Goal: Task Accomplishment & Management: Manage account settings

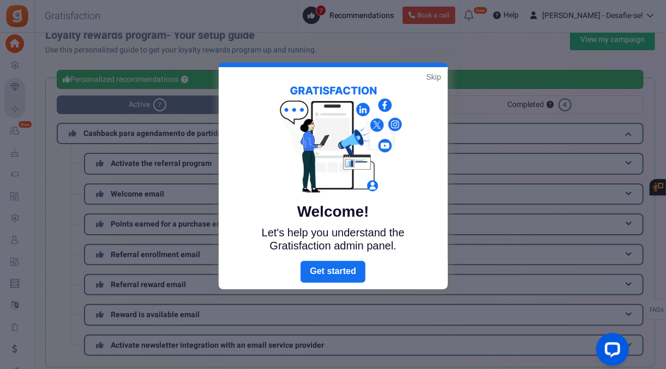
scroll to position [4, 0]
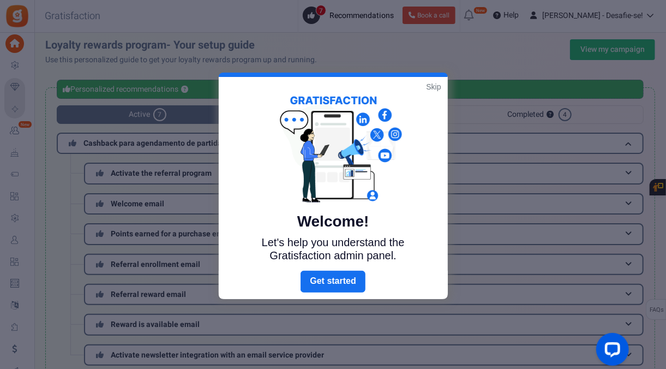
click at [436, 84] on link "Skip" at bounding box center [433, 86] width 15 height 11
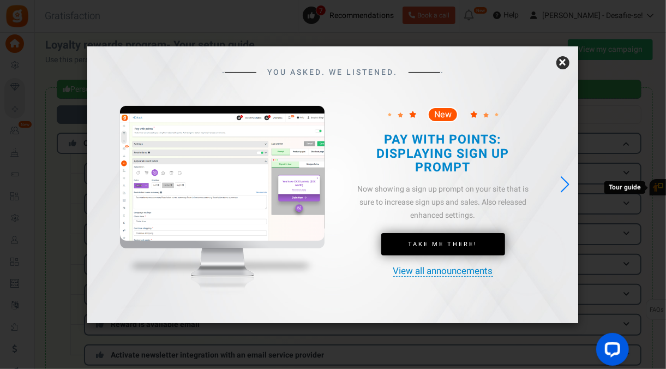
click at [560, 62] on link "×" at bounding box center [562, 62] width 13 height 13
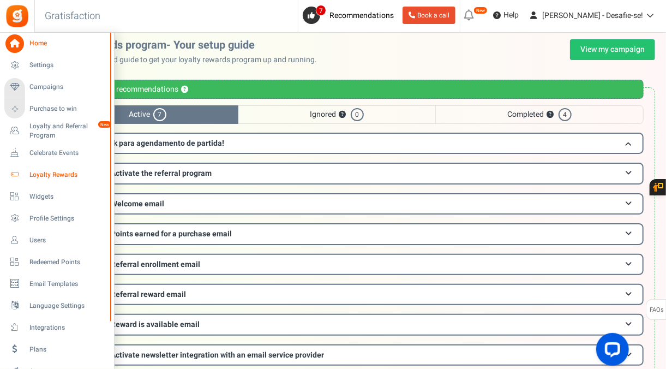
click at [62, 172] on span "Loyalty Rewards" at bounding box center [67, 174] width 76 height 9
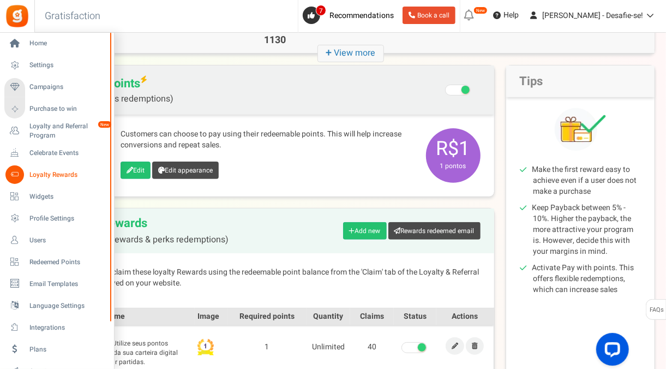
scroll to position [77, 0]
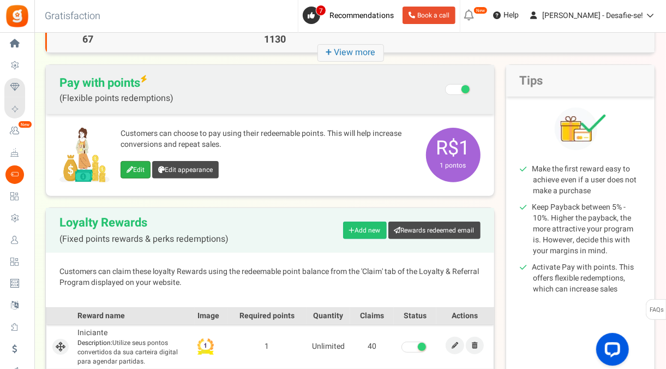
click at [135, 173] on link "Edit" at bounding box center [136, 169] width 30 height 17
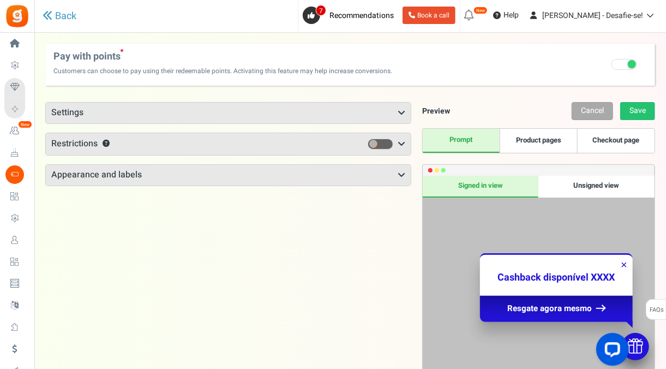
click at [266, 120] on h3 "Settings" at bounding box center [228, 113] width 365 height 21
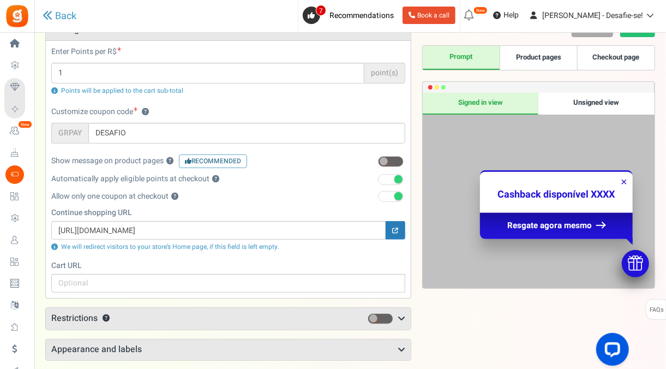
scroll to position [93, 0]
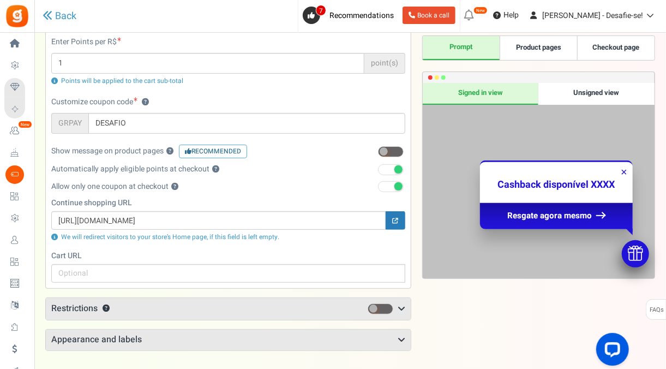
click at [387, 166] on span at bounding box center [391, 169] width 26 height 11
click at [378, 166] on input "checkbox" at bounding box center [378, 169] width 0 height 7
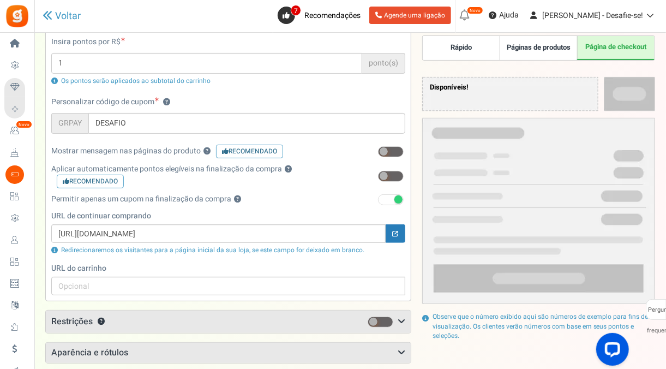
click at [390, 200] on span at bounding box center [391, 199] width 26 height 11
click at [378, 200] on input "checkbox" at bounding box center [378, 199] width 0 height 7
click at [338, 205] on div "Permitir apenas um cupom na finalização da compra ?" at bounding box center [228, 202] width 354 height 17
click at [348, 203] on div "Permitir apenas um cupom na finalização da compra ?" at bounding box center [228, 202] width 354 height 17
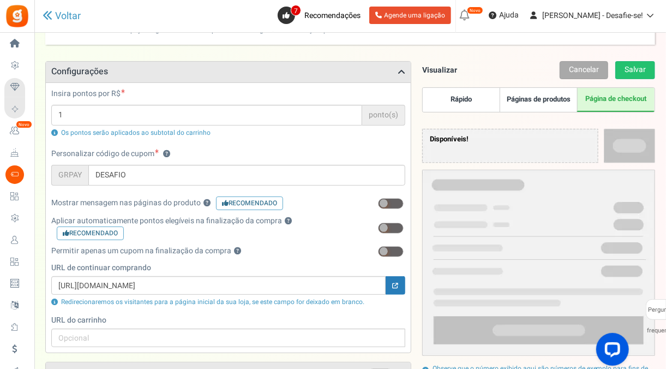
scroll to position [0, 0]
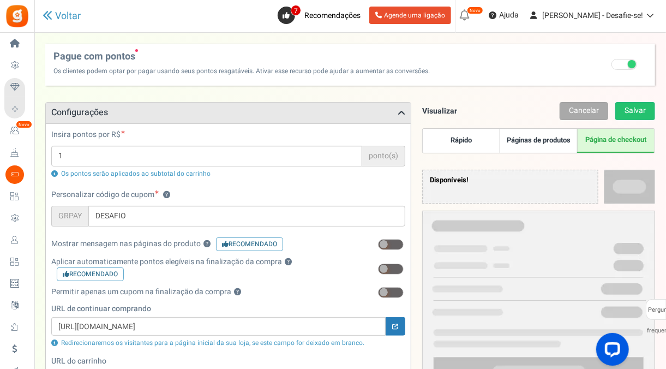
click at [341, 181] on div "Insira pontos por R$ 1 ponto(s) Os pontos serão aplicados ao subtotal do carrin…" at bounding box center [228, 159] width 370 height 60
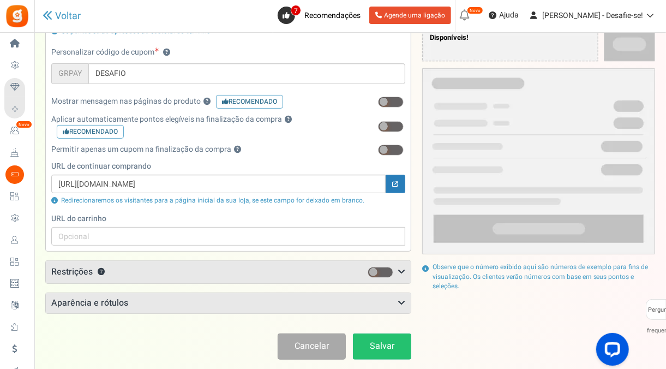
scroll to position [143, 0]
click at [293, 262] on h3 "Restrições ?" at bounding box center [228, 271] width 365 height 22
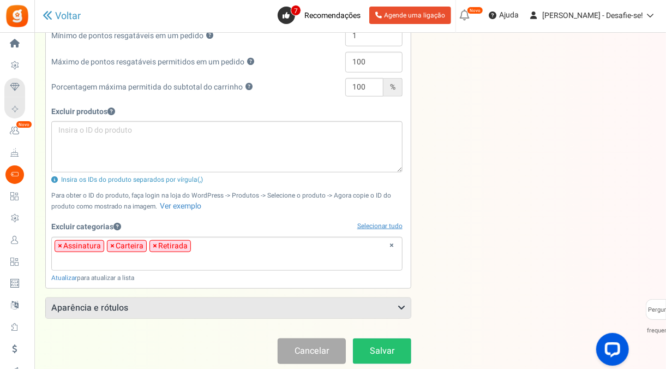
scroll to position [406, 0]
click at [111, 241] on span "×" at bounding box center [112, 245] width 4 height 11
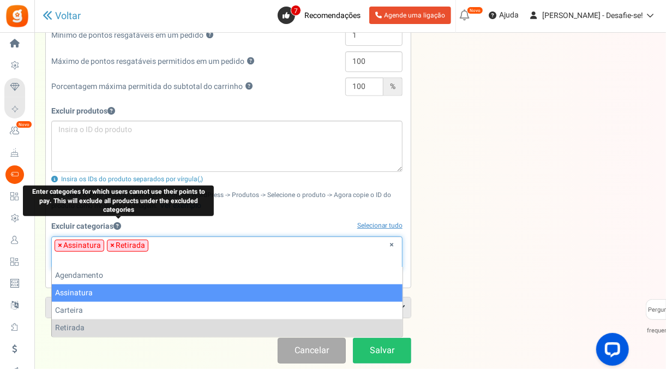
select select "28"
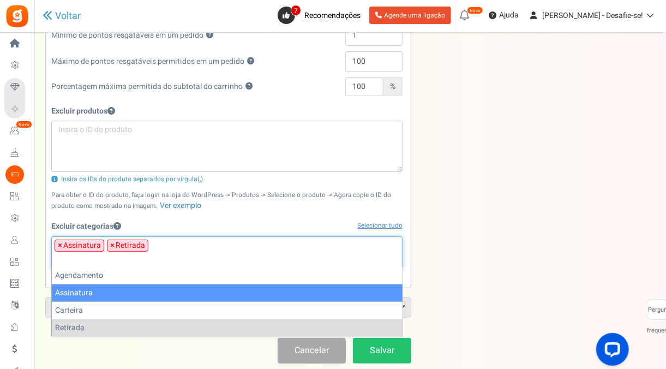
click at [164, 223] on div "Excluir categorias Selecionar tudo" at bounding box center [226, 226] width 351 height 19
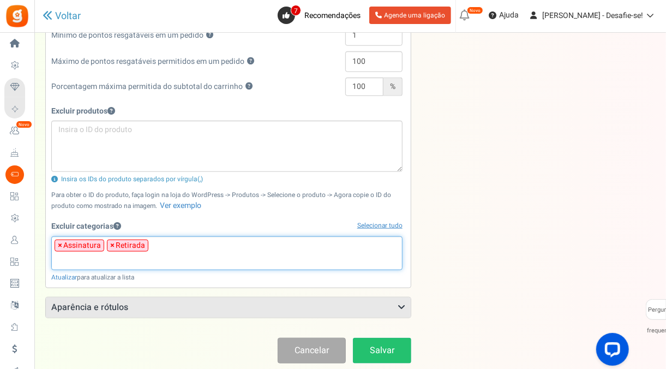
click at [87, 254] on input "search" at bounding box center [227, 260] width 345 height 12
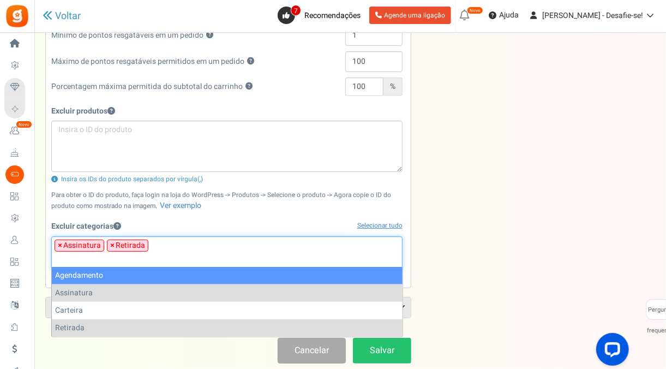
click at [203, 259] on input "search" at bounding box center [227, 260] width 345 height 12
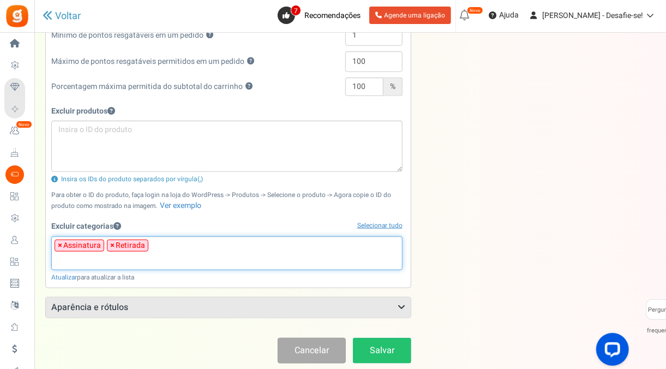
click at [366, 316] on div "Points mode Recommended Selecting this may reduce participation Allow customers…" at bounding box center [228, 11] width 366 height 631
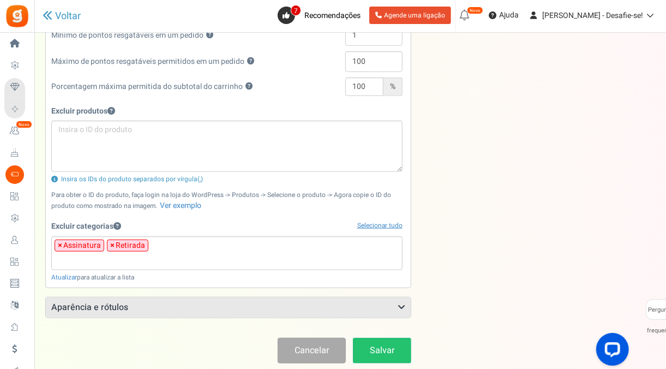
click at [349, 309] on h3 "Aparência e rótulos" at bounding box center [228, 307] width 365 height 21
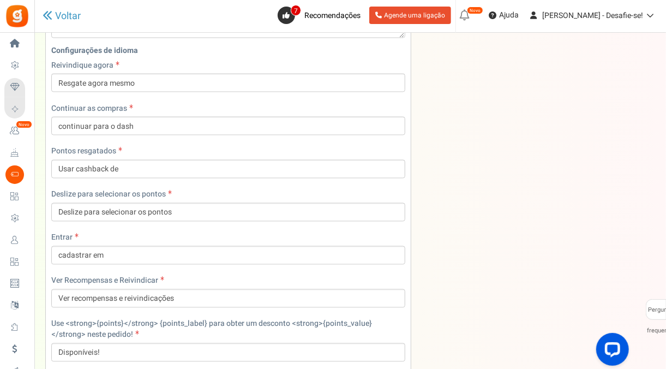
scroll to position [852, 0]
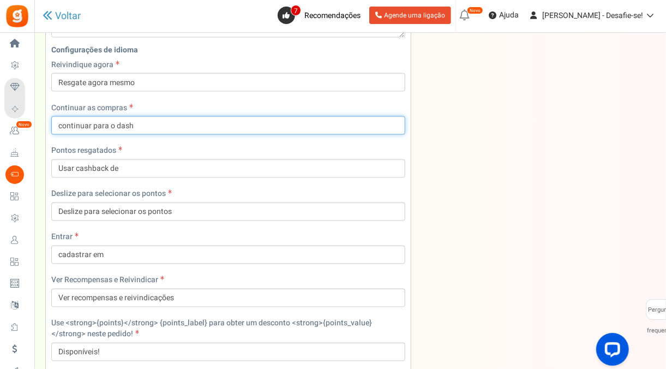
click at [122, 120] on input "continuar para o dash" at bounding box center [228, 125] width 354 height 19
type input "continuar para o Dash"
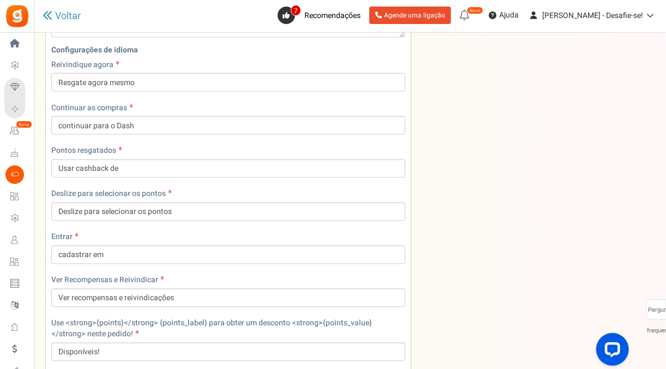
click at [196, 131] on div "Configurações de idioma Reivindique agora Resgate agora mesmo Continuar as comp…" at bounding box center [228, 249] width 370 height 418
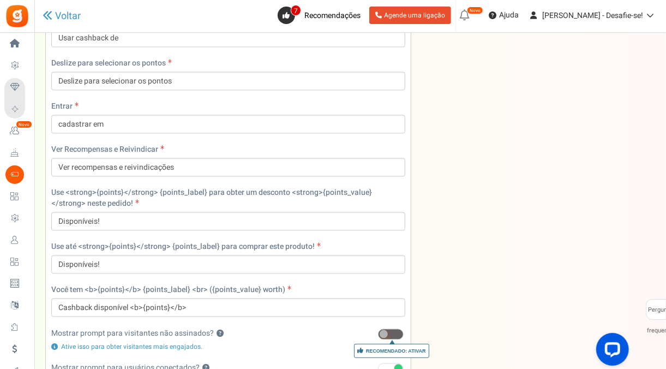
scroll to position [1100, 0]
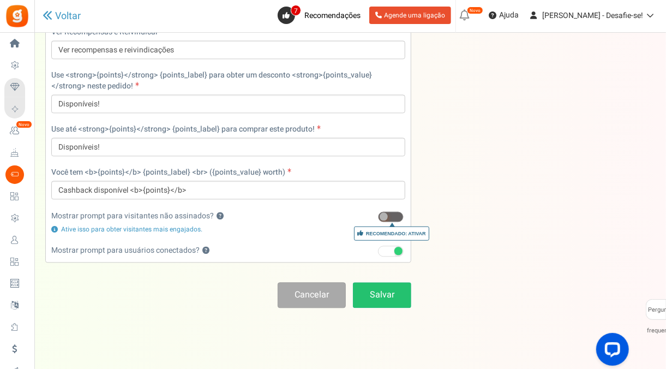
click at [217, 209] on div "Ative para mostrar um prompt 'inscreva-se para ver recompensas' aos visitantes.…" at bounding box center [217, 193] width 191 height 49
click at [217, 213] on button "?" at bounding box center [220, 216] width 7 height 7
click at [390, 211] on span at bounding box center [391, 216] width 26 height 11
click at [378, 213] on input "Recomendado: Ativar" at bounding box center [378, 216] width 0 height 7
click at [390, 211] on span at bounding box center [391, 216] width 26 height 11
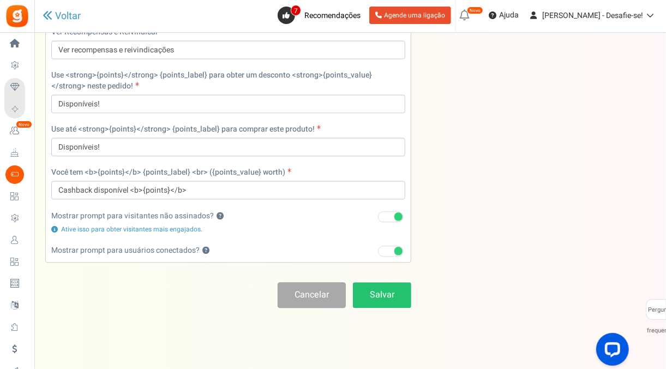
click at [378, 213] on input "Recomendado: Ativar" at bounding box center [378, 216] width 0 height 7
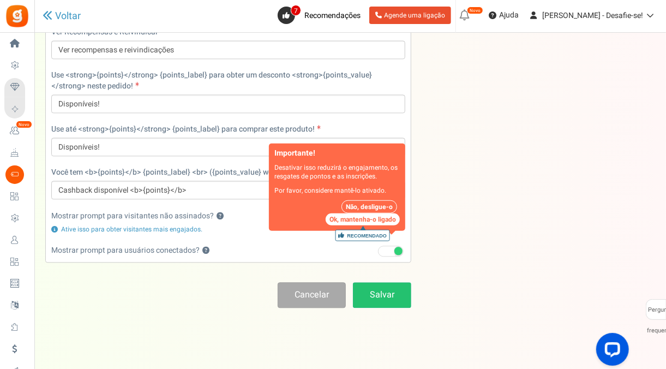
scroll to position [1089, 0]
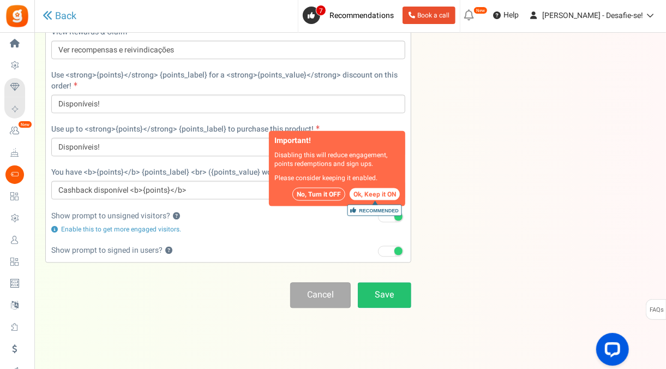
click at [388, 213] on span at bounding box center [391, 216] width 26 height 11
click at [378, 213] on input "Recommended: Turn On" at bounding box center [378, 216] width 0 height 7
click at [381, 215] on span at bounding box center [391, 216] width 26 height 11
click at [378, 215] on input "Recommended: Turn On" at bounding box center [378, 216] width 0 height 7
click at [325, 192] on button "No, Turn it OFF" at bounding box center [318, 193] width 53 height 13
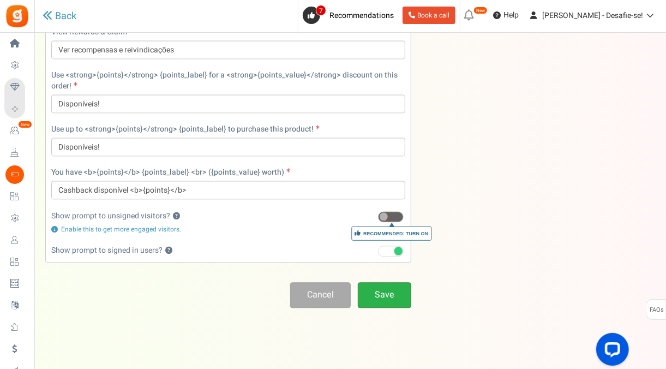
click at [396, 283] on link "Save" at bounding box center [384, 295] width 53 height 26
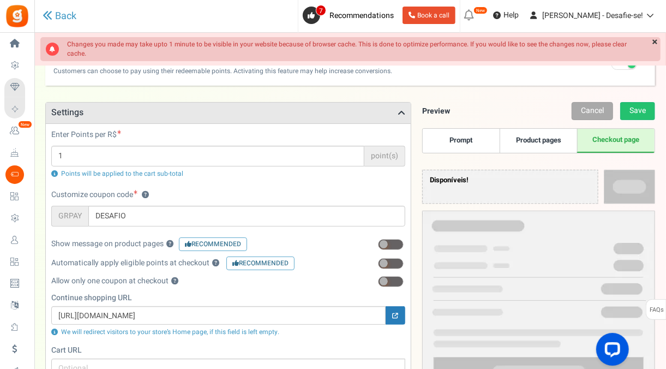
scroll to position [36, 0]
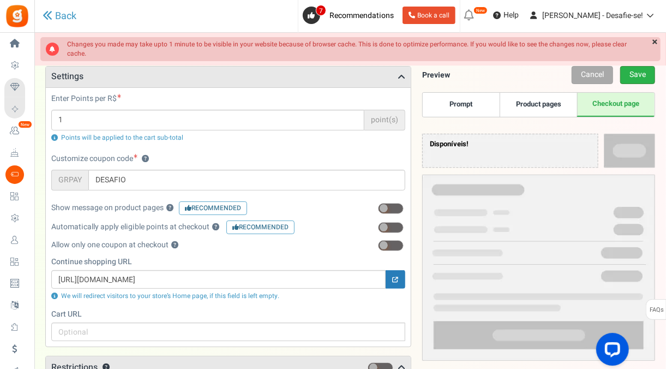
click at [644, 75] on link "Save" at bounding box center [637, 75] width 35 height 18
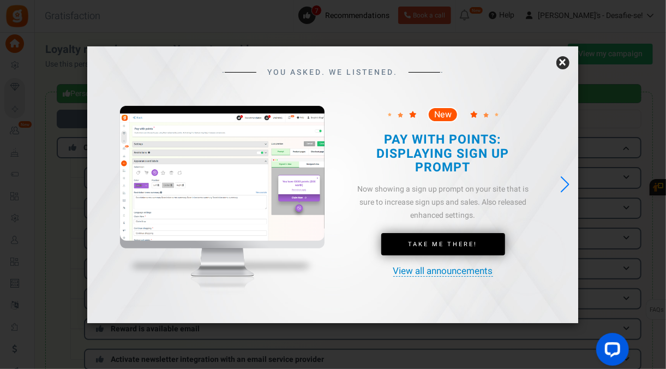
click at [564, 56] on link "×" at bounding box center [562, 62] width 13 height 13
